Goal: Information Seeking & Learning: Learn about a topic

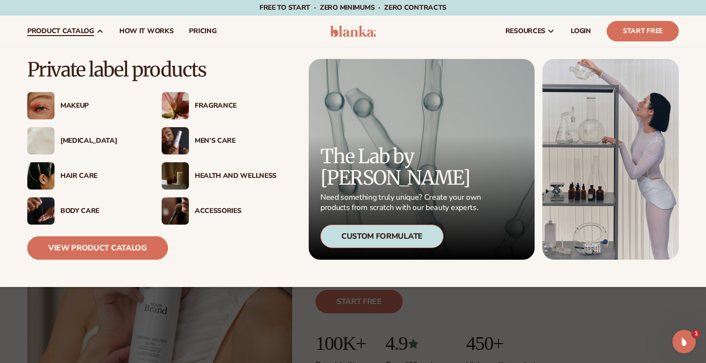
click at [102, 248] on link "View Product Catalog" at bounding box center [97, 247] width 141 height 23
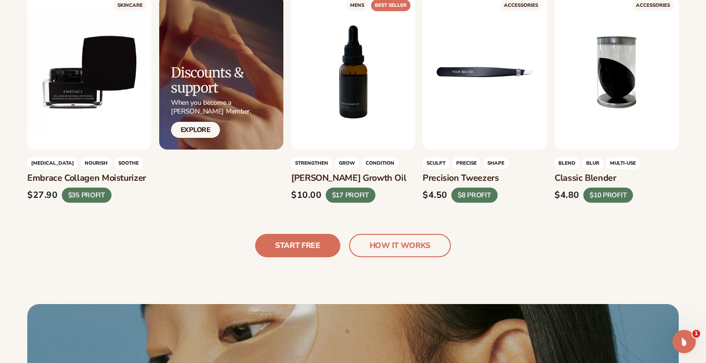
scroll to position [2195, 0]
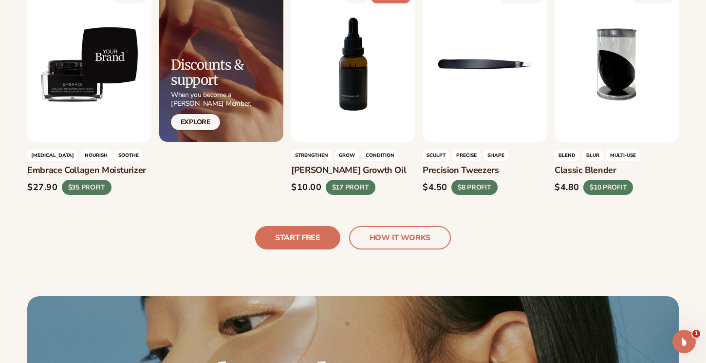
click at [147, 180] on div "$27.90 $35 PROFIT" at bounding box center [89, 187] width 124 height 15
